Goal: Information Seeking & Learning: Learn about a topic

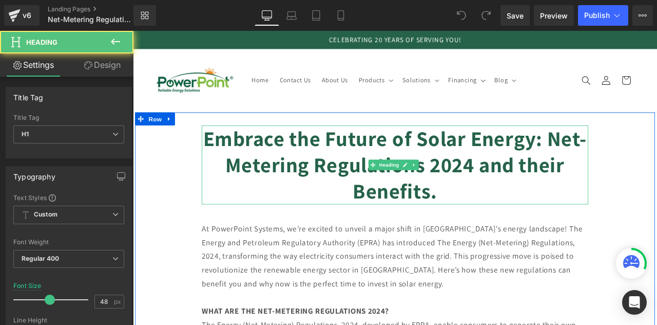
click at [532, 190] on strong "Embrace the Future of Solar Energy: Net-Metering Regulations 2024 and their Ben…" at bounding box center [443, 189] width 455 height 94
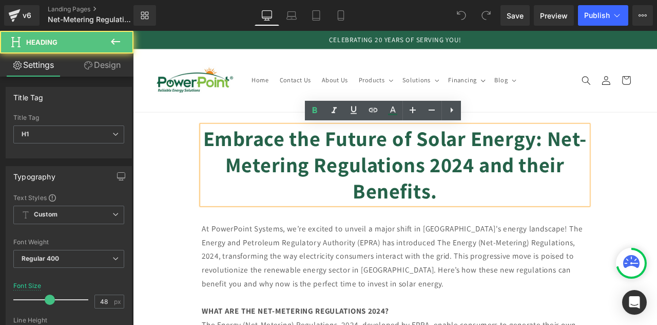
click at [532, 186] on strong "Embrace the Future of Solar Energy: Net-Metering Regulations 2024 and their Ben…" at bounding box center [443, 189] width 455 height 94
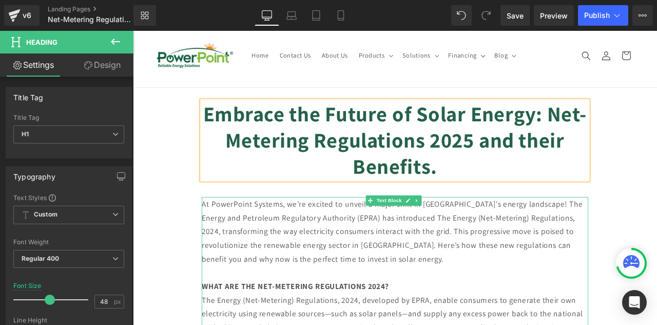
scroll to position [35, 0]
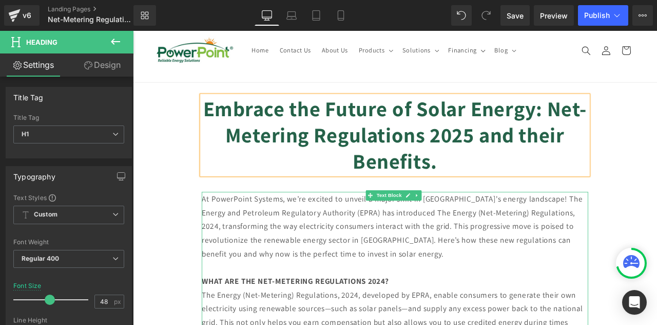
click at [623, 246] on p "At PowerPoint Systems, we’re excited to unveil a major shift in [GEOGRAPHIC_DAT…" at bounding box center [444, 261] width 458 height 81
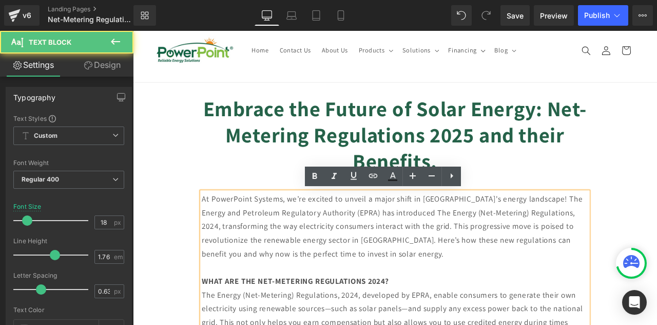
click at [620, 244] on p "At PowerPoint Systems, we’re excited to unveil a major shift in [GEOGRAPHIC_DAT…" at bounding box center [444, 261] width 458 height 81
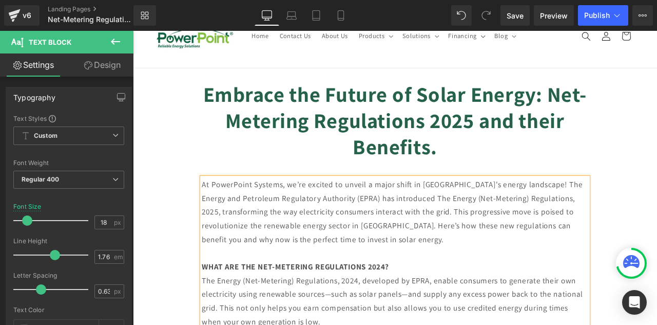
scroll to position [53, 0]
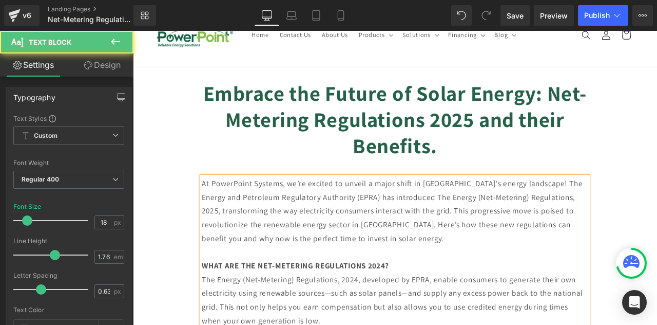
click at [420, 278] on p "At PowerPoint Systems, we’re excited to unveil a major shift in [GEOGRAPHIC_DAT…" at bounding box center [444, 243] width 458 height 81
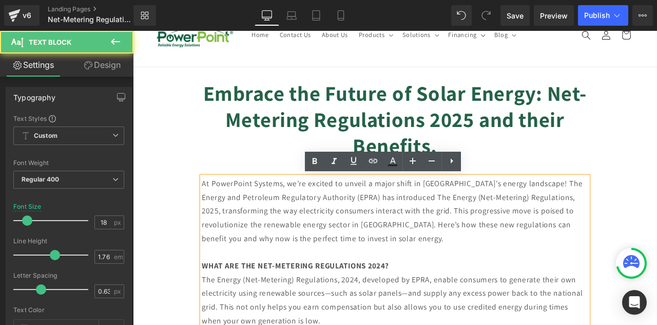
click at [428, 309] on strong "WHAT ARE THE NET-METERING REGULATIONS 2024?" at bounding box center [325, 309] width 221 height 12
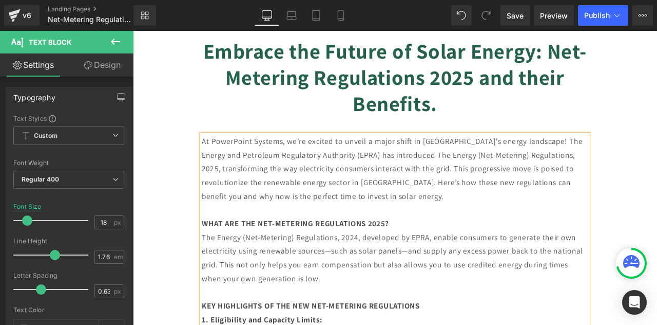
scroll to position [105, 0]
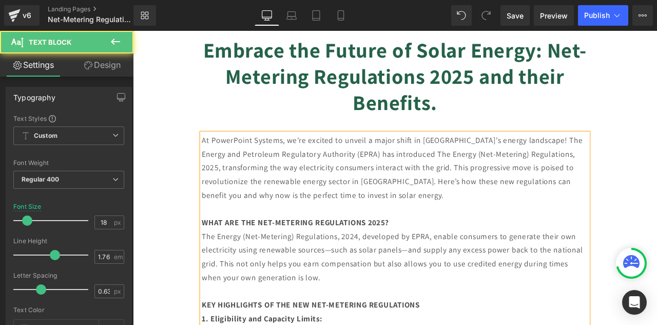
click at [394, 272] on p "The Energy (Net-Metering) Regulations, 2024, developed by EPRA, enable consumer…" at bounding box center [444, 298] width 458 height 65
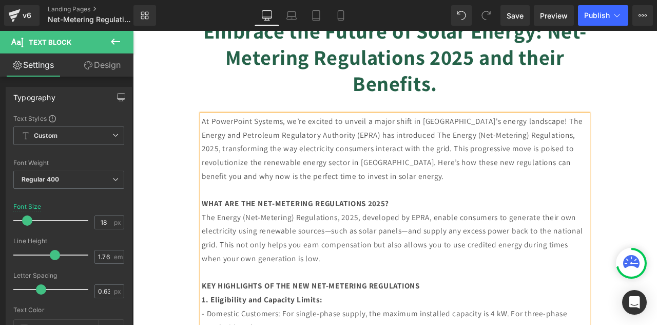
scroll to position [128, 0]
